Goal: Task Accomplishment & Management: Manage account settings

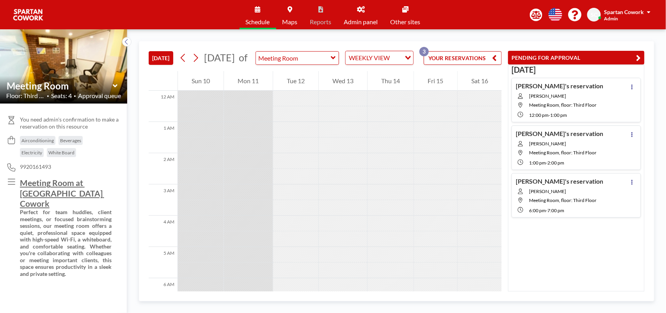
scroll to position [328, 0]
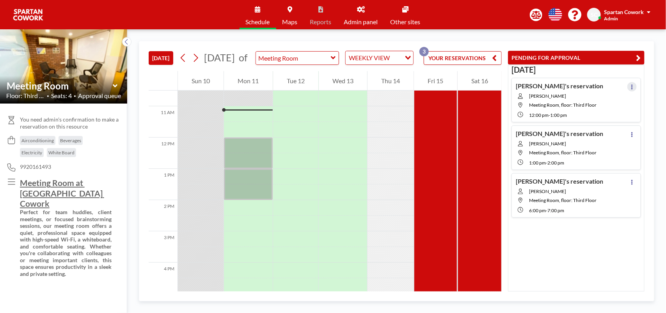
click at [632, 85] on icon at bounding box center [633, 86] width 2 height 5
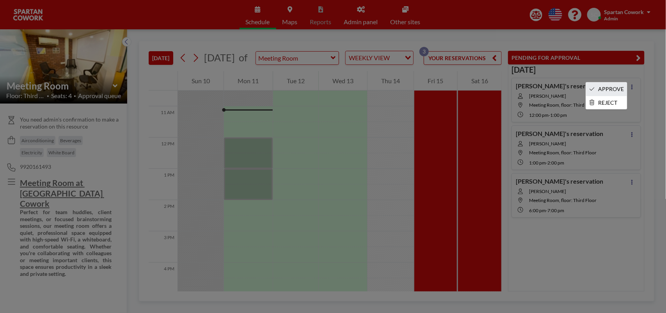
click at [611, 86] on li "APPROVE" at bounding box center [606, 88] width 41 height 13
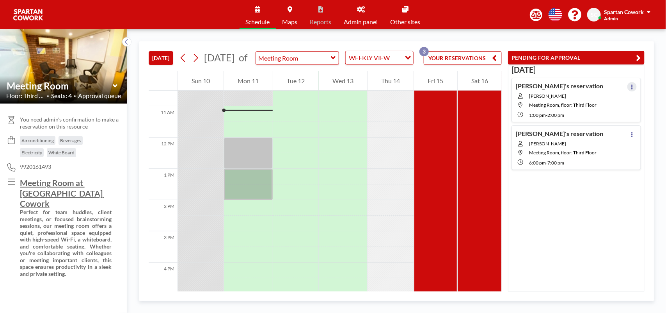
click at [632, 86] on icon at bounding box center [633, 86] width 2 height 5
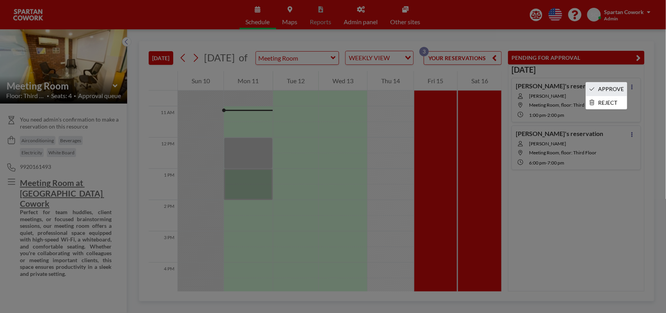
click at [610, 87] on li "APPROVE" at bounding box center [606, 88] width 41 height 13
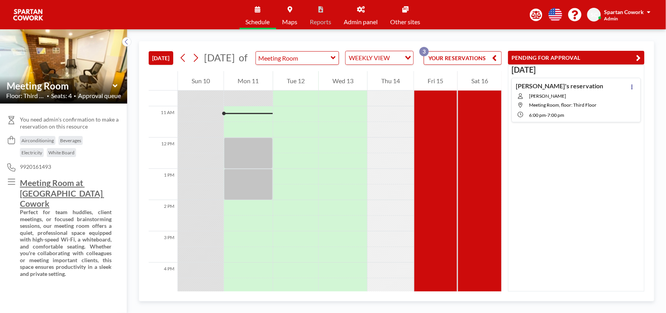
click at [466, 63] on button "YOUR RESERVATIONS 3" at bounding box center [463, 58] width 78 height 14
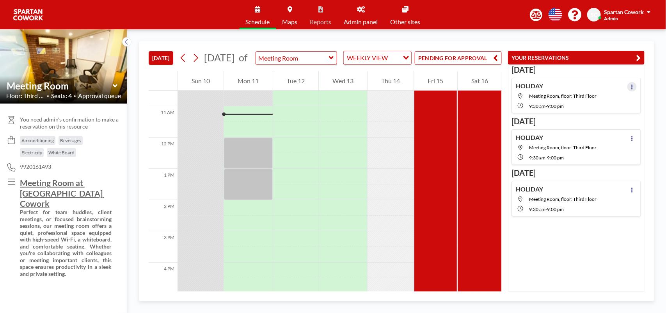
click at [631, 86] on icon at bounding box center [632, 86] width 3 height 5
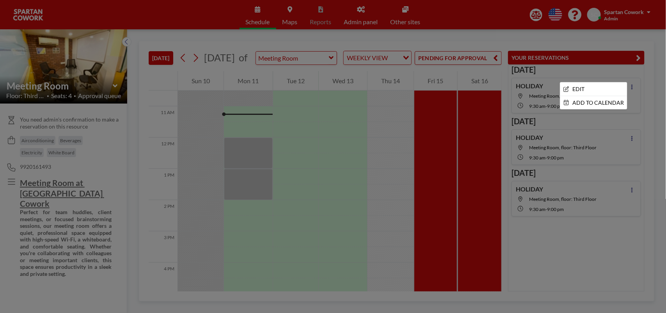
click at [654, 83] on div at bounding box center [333, 156] width 666 height 313
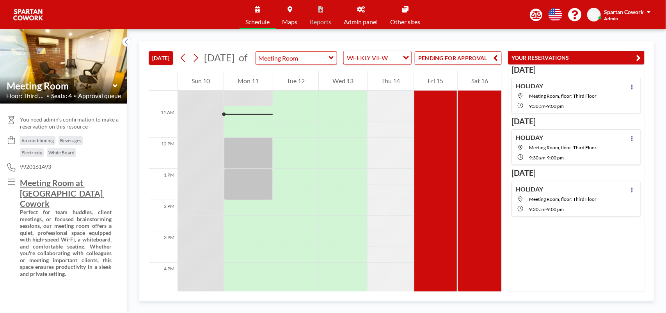
click at [498, 62] on icon "button" at bounding box center [496, 57] width 5 height 9
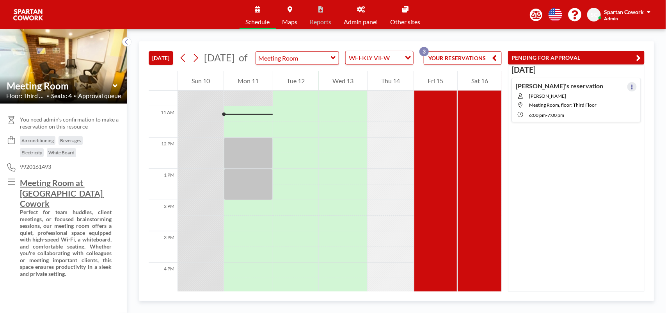
click at [628, 82] on button at bounding box center [632, 86] width 9 height 9
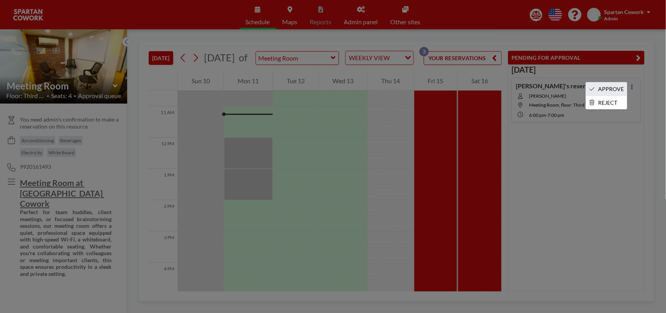
click at [618, 86] on li "APPROVE" at bounding box center [606, 88] width 41 height 13
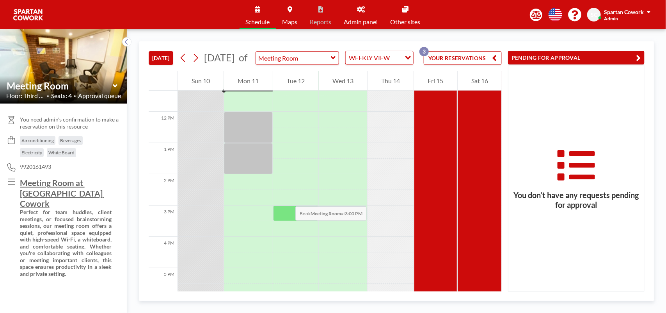
scroll to position [377, 0]
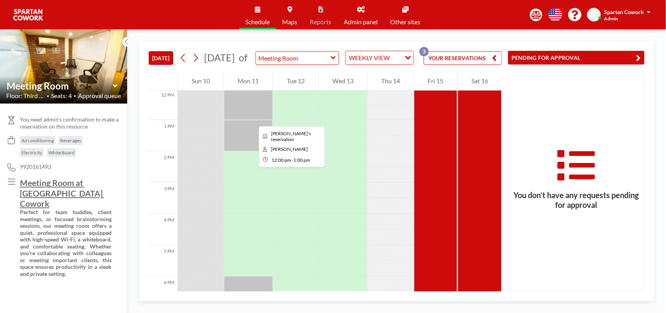
click at [253, 119] on div at bounding box center [248, 104] width 48 height 31
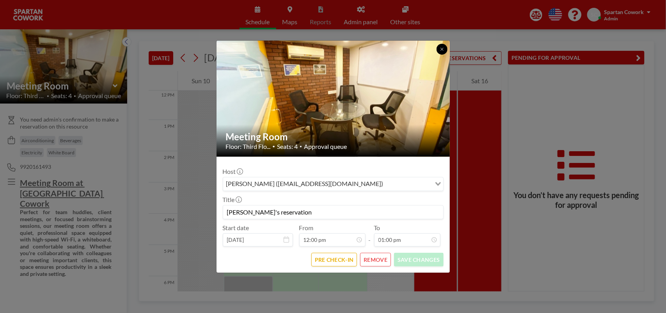
click at [442, 50] on icon at bounding box center [442, 49] width 5 height 5
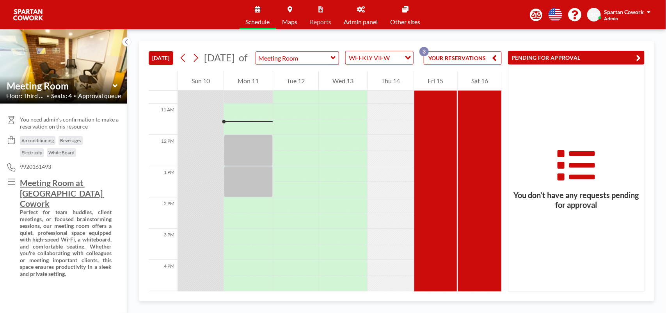
scroll to position [328, 0]
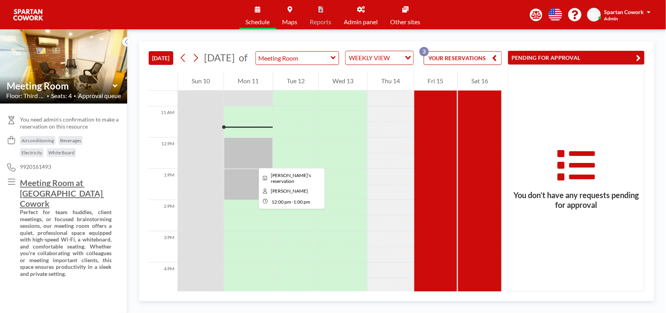
click at [253, 161] on div at bounding box center [248, 152] width 48 height 31
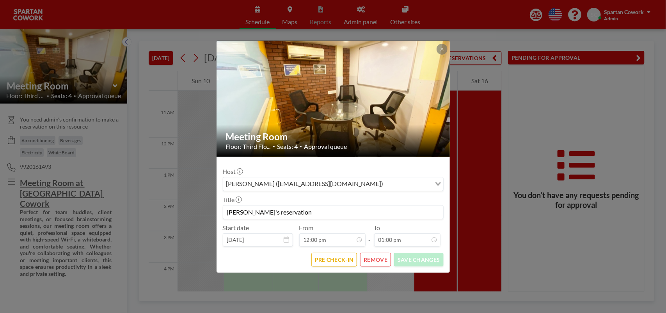
click at [369, 262] on button "REMOVE" at bounding box center [375, 260] width 31 height 14
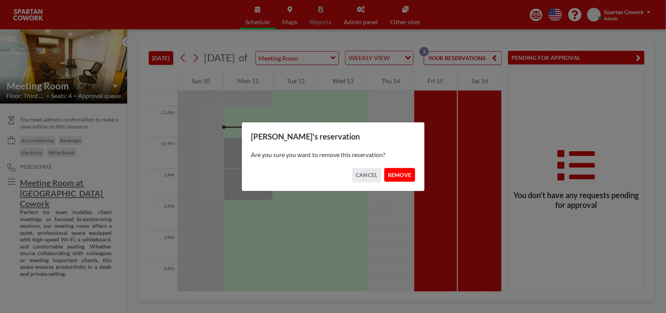
click at [395, 174] on button "REMOVE" at bounding box center [399, 175] width 31 height 14
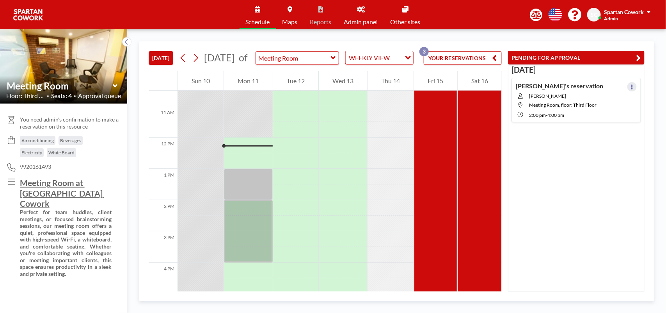
click at [628, 86] on button at bounding box center [632, 86] width 9 height 9
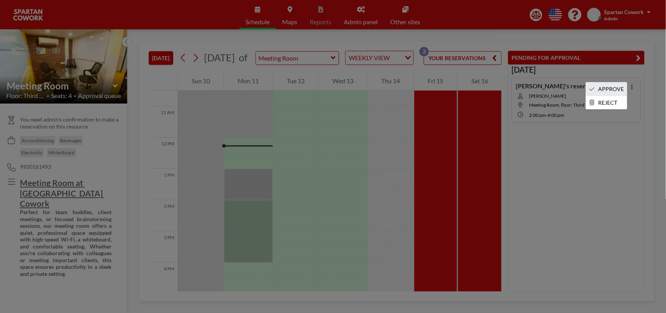
click at [613, 86] on li "APPROVE" at bounding box center [606, 88] width 41 height 13
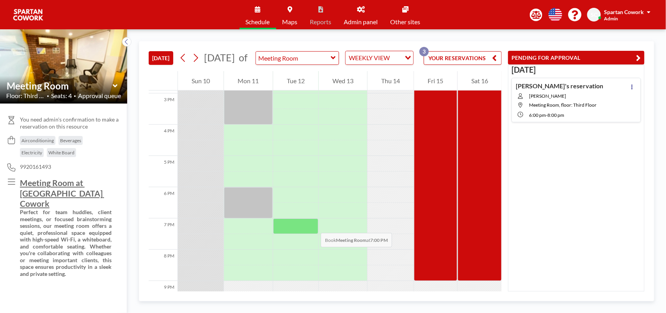
scroll to position [474, 0]
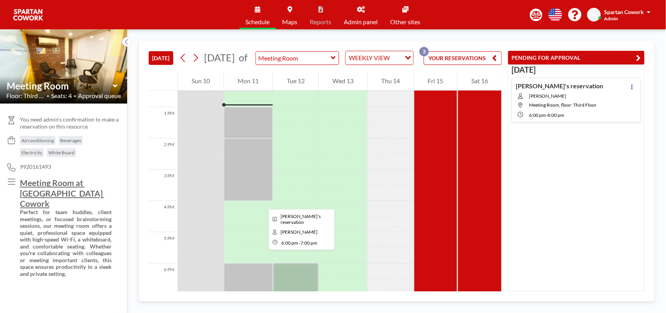
scroll to position [375, 0]
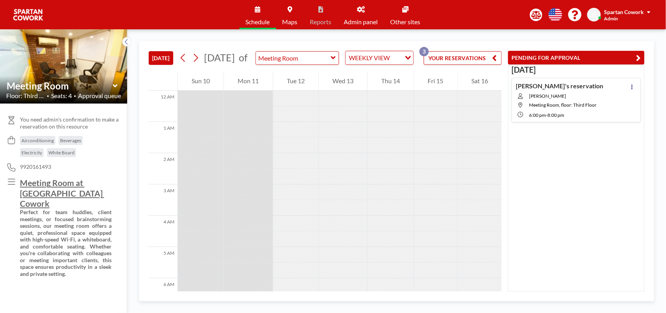
scroll to position [390, 0]
